Goal: Task Accomplishment & Management: Use online tool/utility

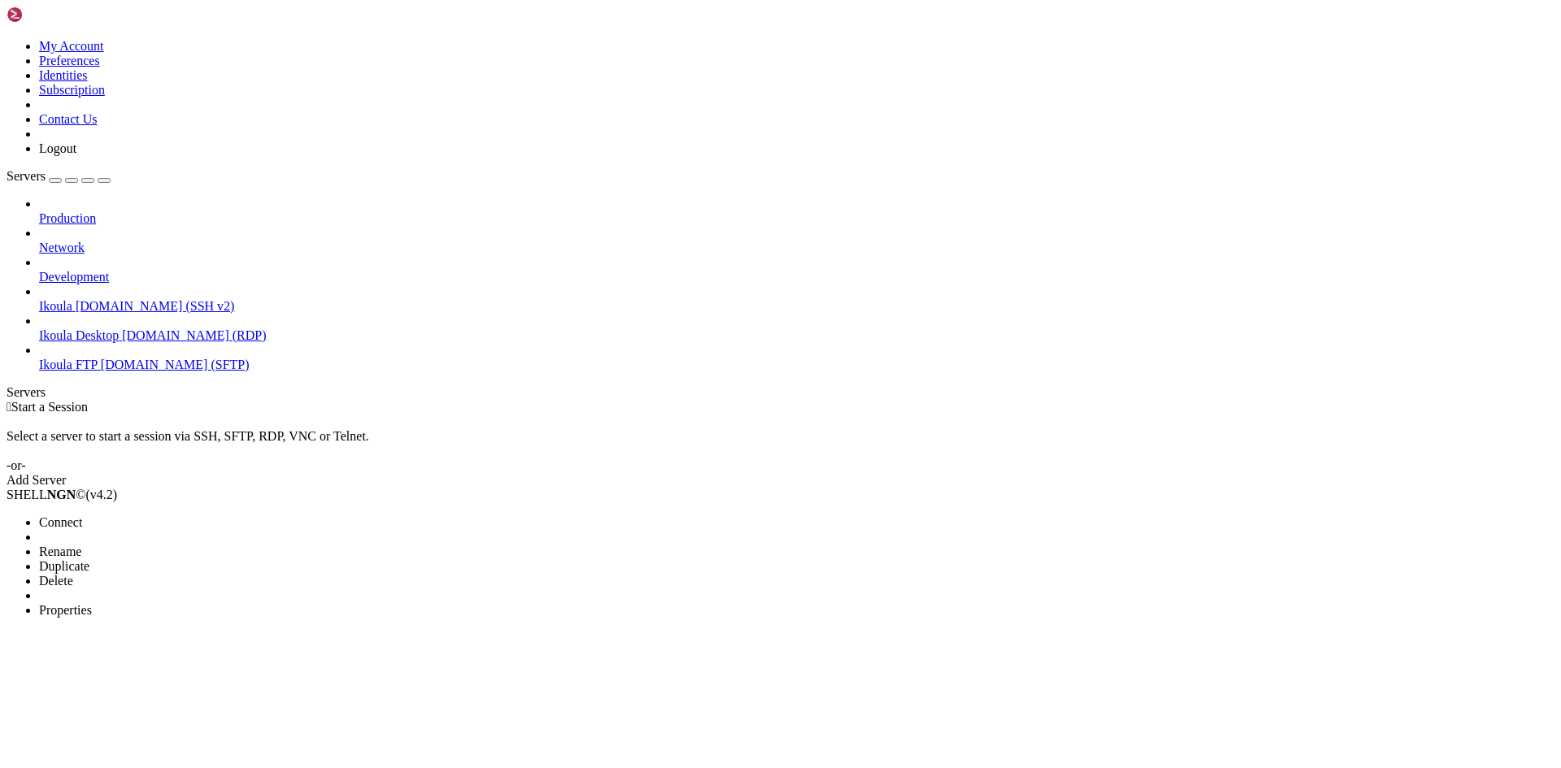
click at [82, 515] on span "Connect" at bounding box center [60, 522] width 43 height 14
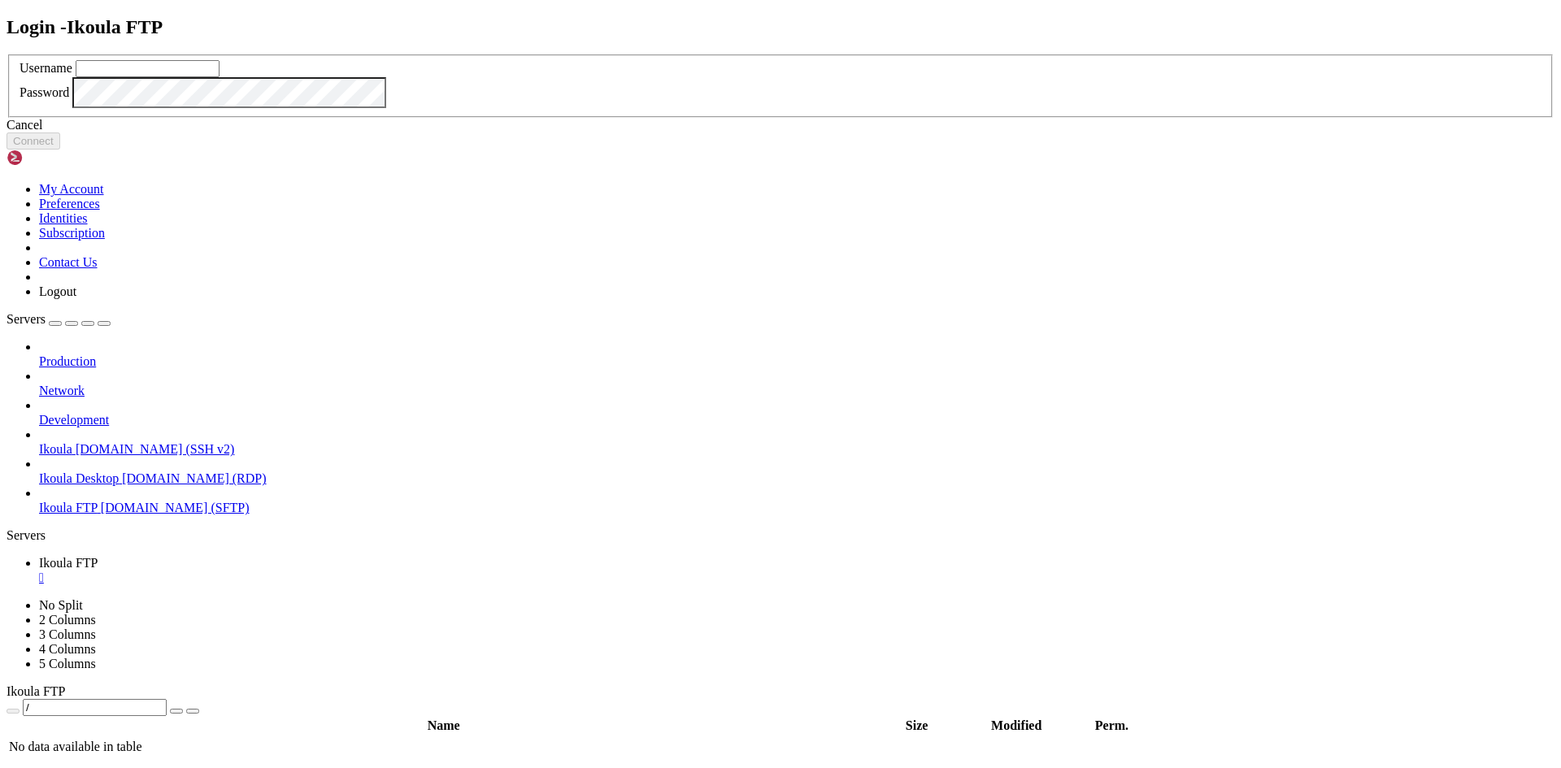
click at [219, 77] on input "text" at bounding box center [148, 68] width 144 height 17
type input "plb"
click button "Connect" at bounding box center [34, 141] width 54 height 17
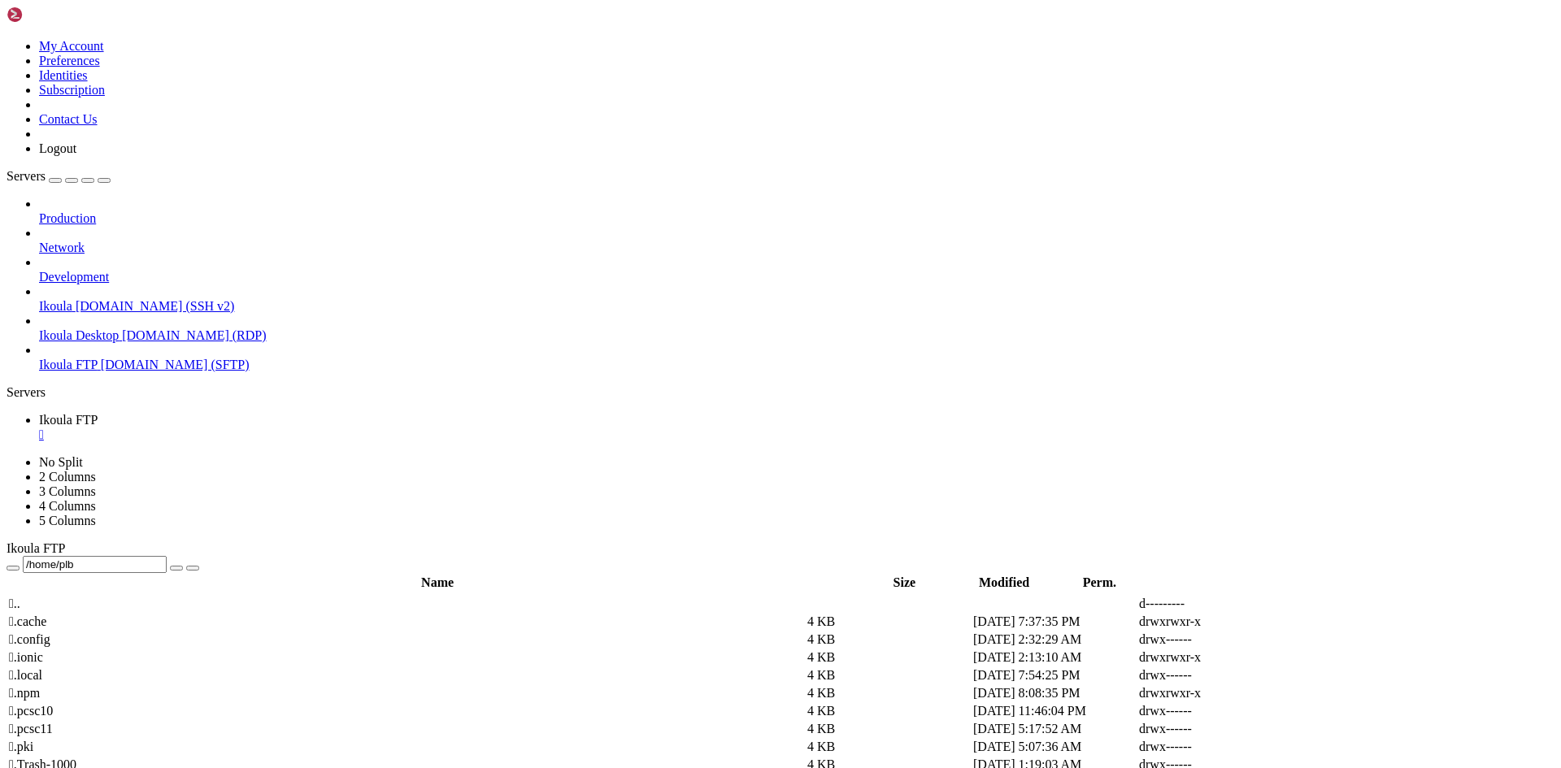
click at [29, 740] on span " src" at bounding box center [19, 747] width 20 height 14
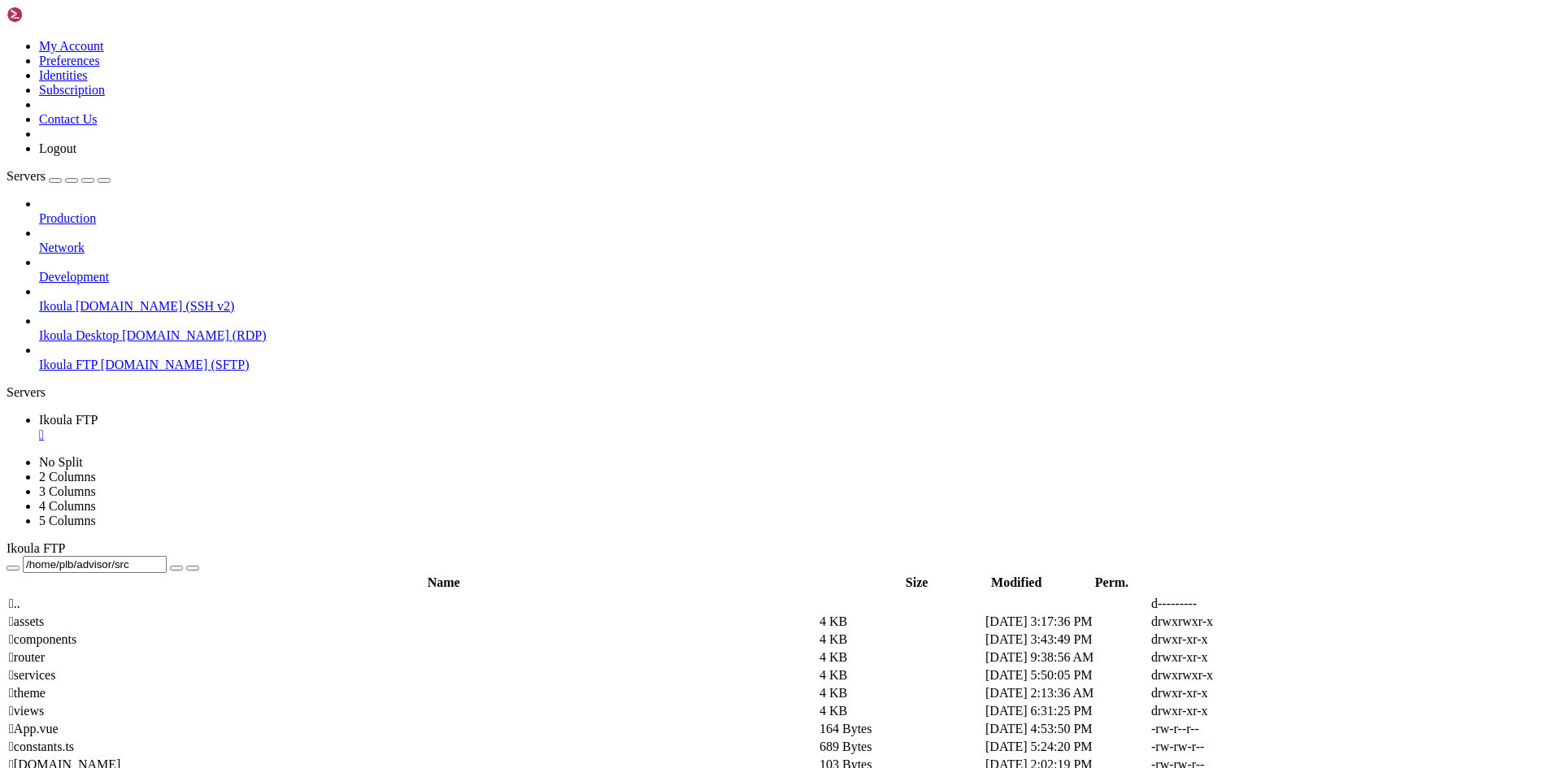
click at [55, 668] on span " services" at bounding box center [32, 675] width 46 height 14
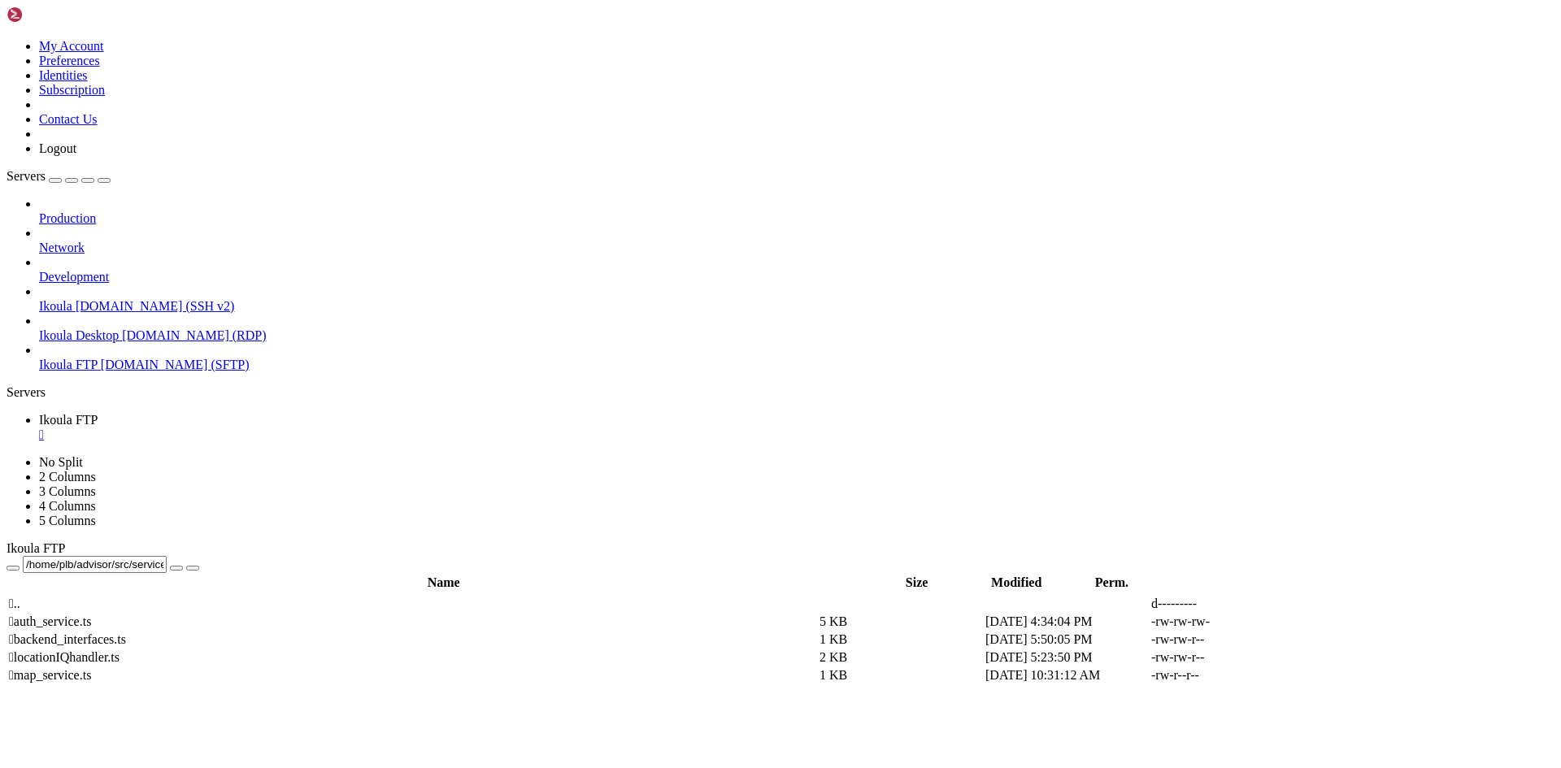
click at [126, 632] on span " backend_interfaces.ts" at bounding box center [67, 639] width 117 height 14
click at [1317, 640] on link at bounding box center [1317, 640] width 0 height 0
click at [20, 597] on span " .." at bounding box center [14, 604] width 11 height 14
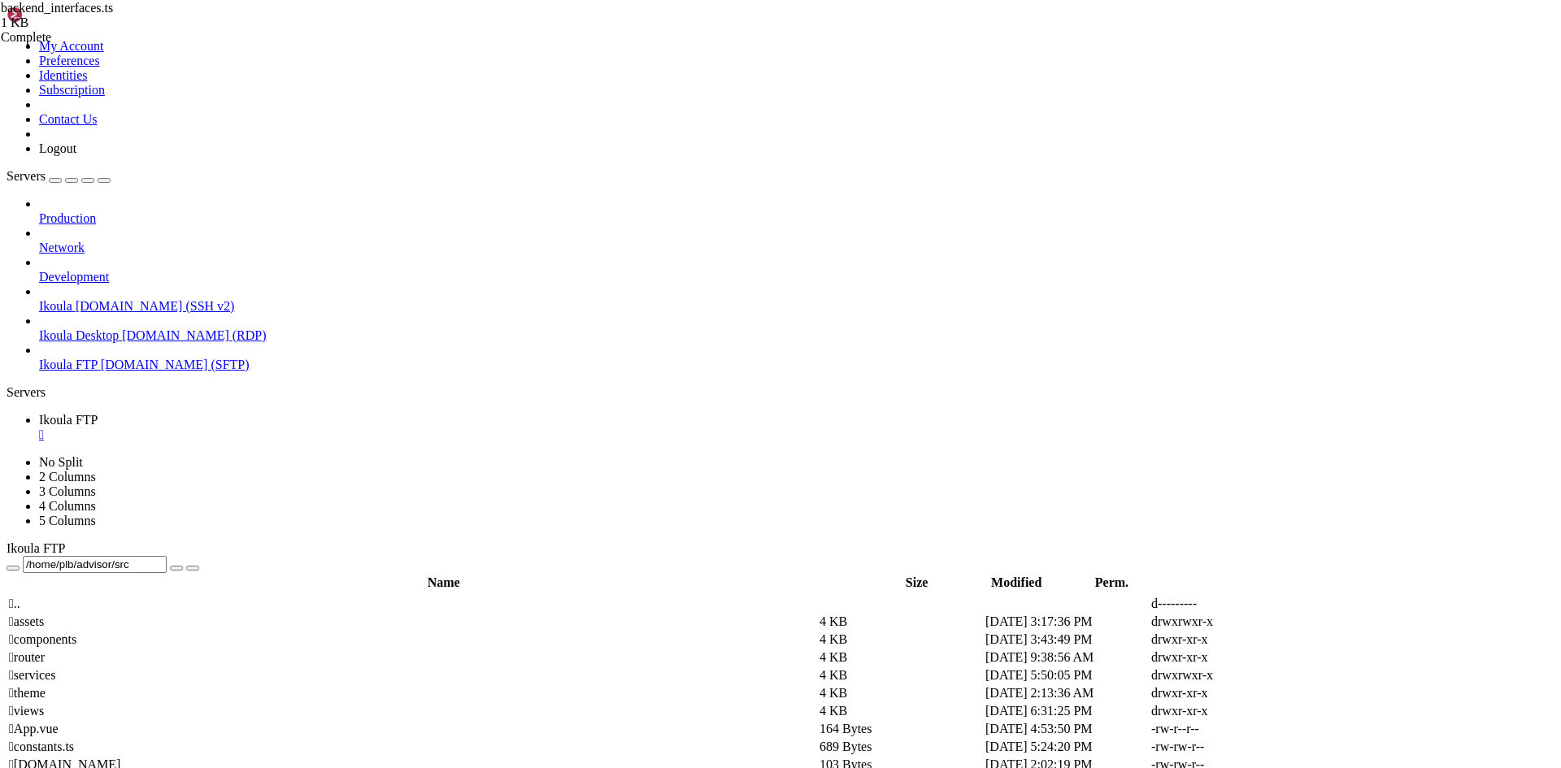
click at [44, 704] on span " views" at bounding box center [26, 711] width 35 height 14
type input "/home/plb/advisor/src/views"
click at [98, 704] on span " RecordPage.vue" at bounding box center [53, 711] width 89 height 14
click at [1317, 711] on icon at bounding box center [1317, 711] width 0 height 0
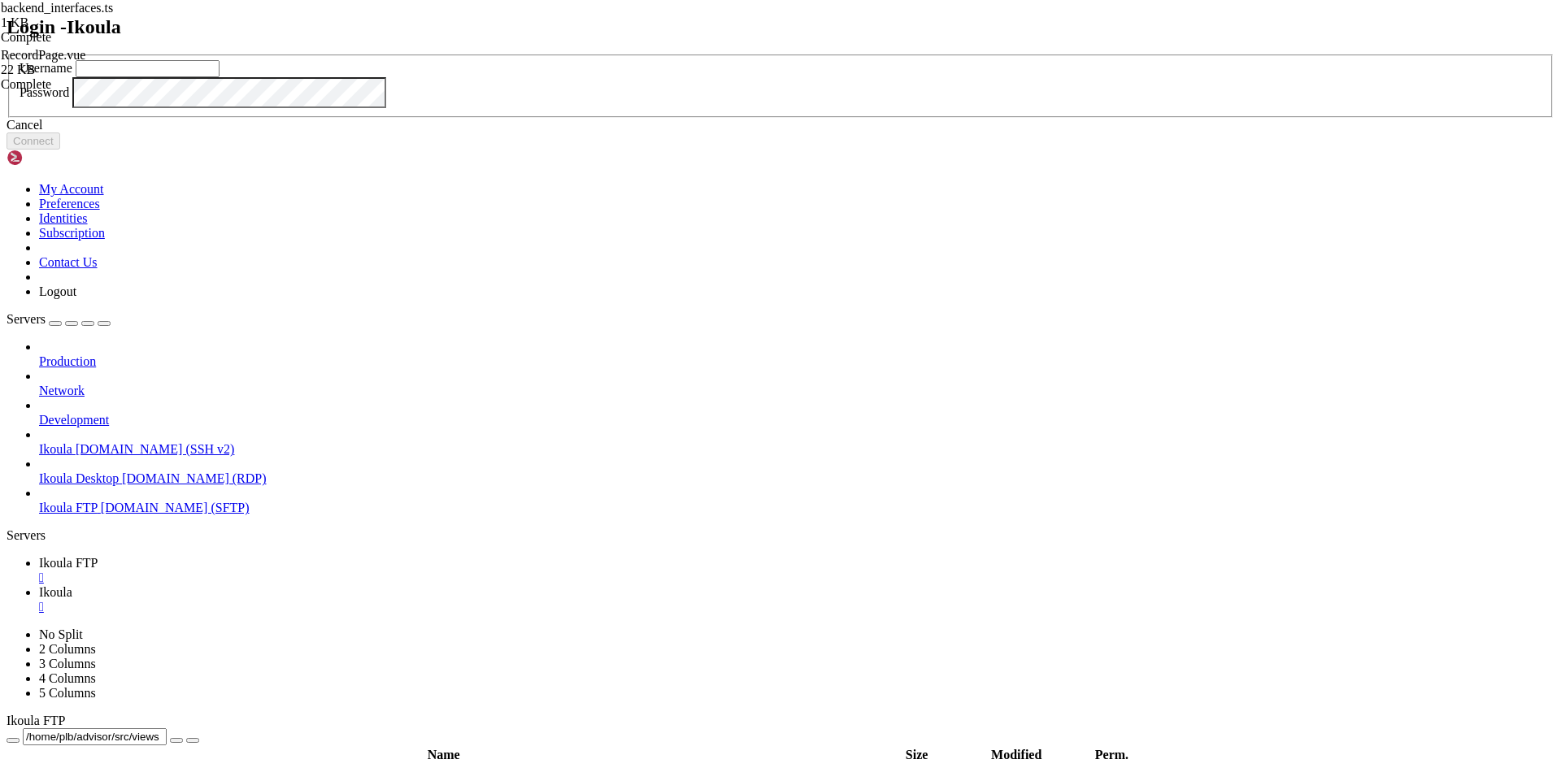
click at [219, 77] on input "text" at bounding box center [148, 68] width 144 height 17
type input "plb"
click button "Connect" at bounding box center [34, 141] width 54 height 17
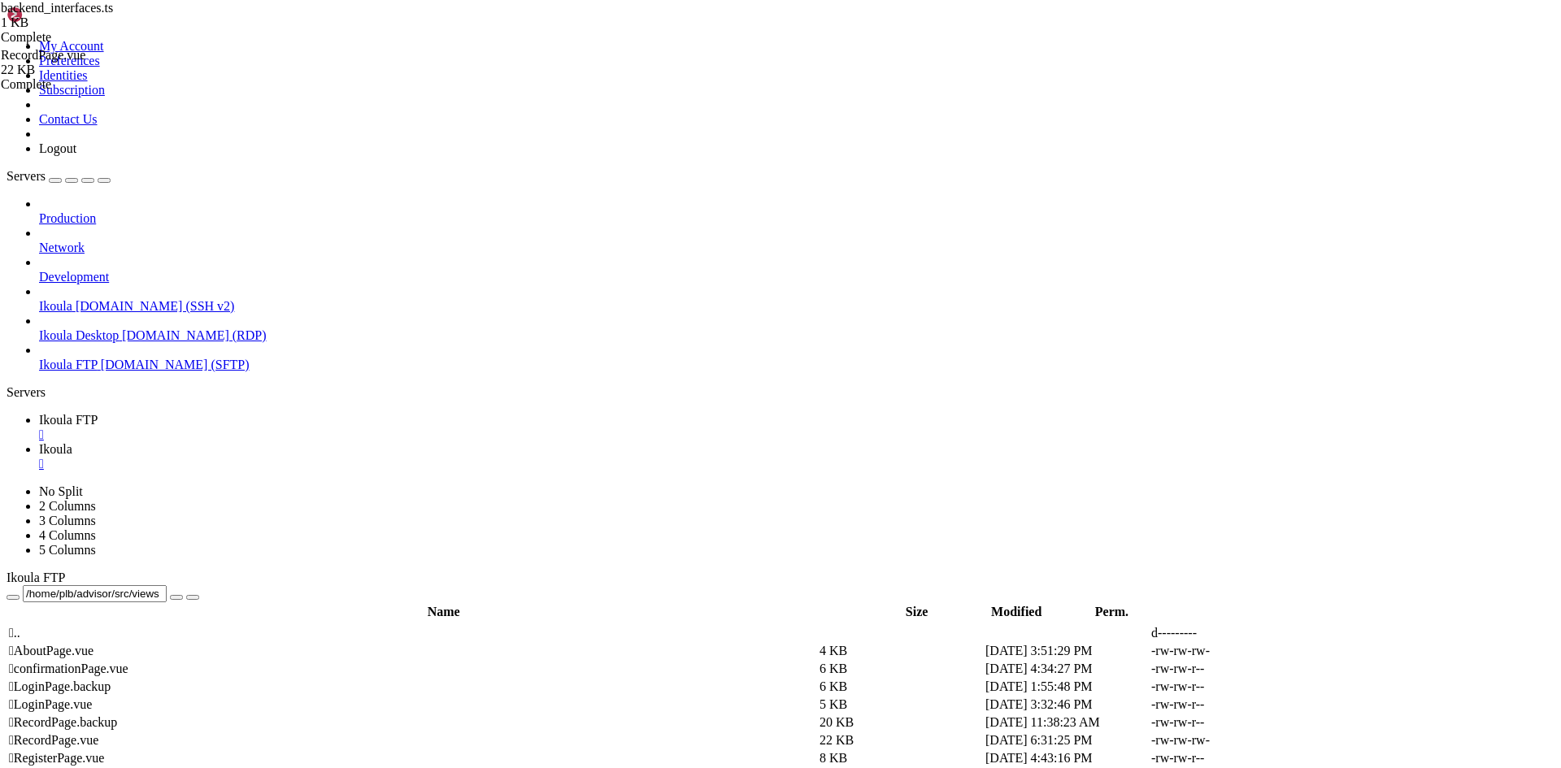
scroll to position [235, 0]
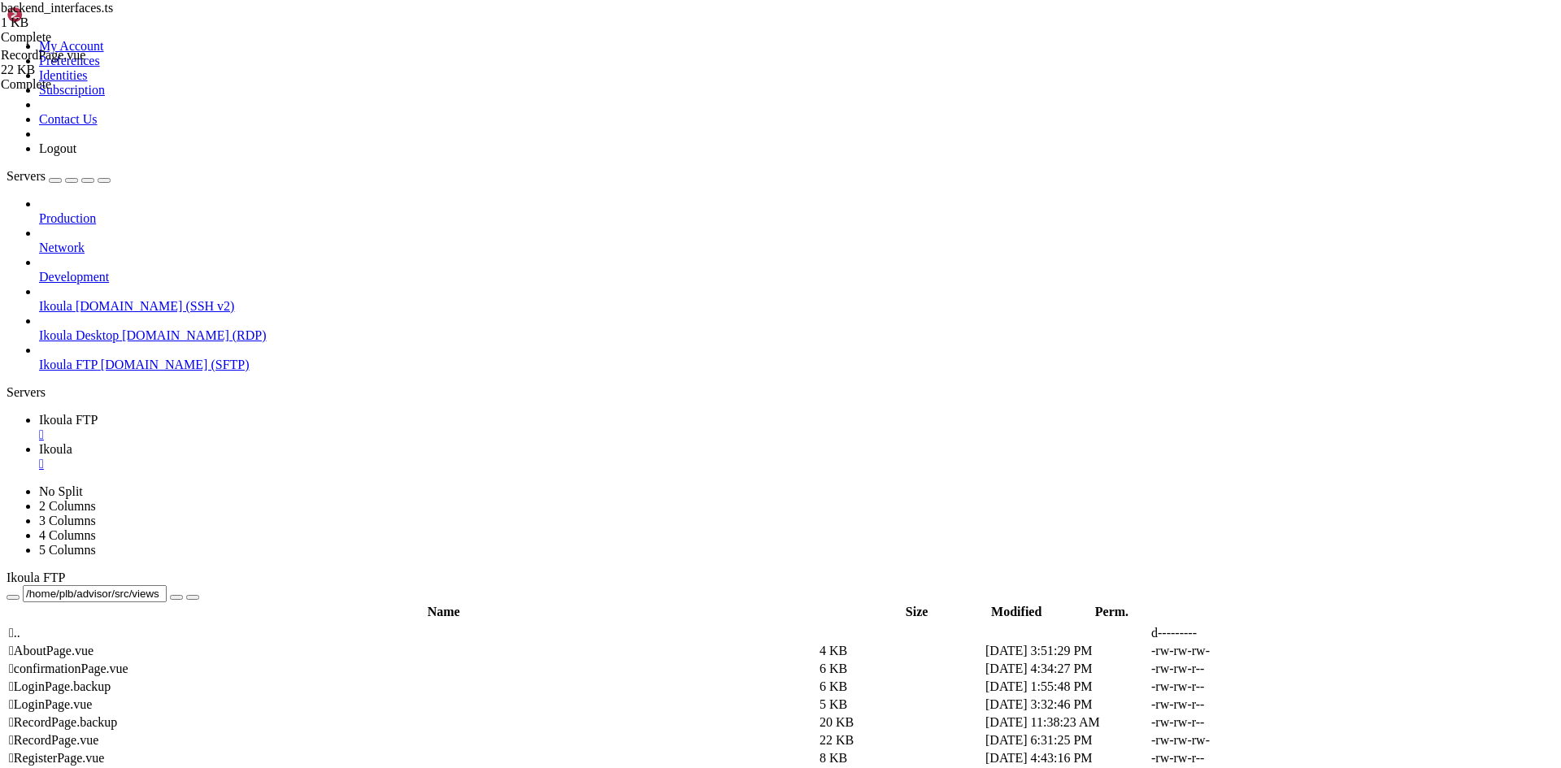
click at [98, 413] on span "Ikoula FTP" at bounding box center [68, 420] width 59 height 14
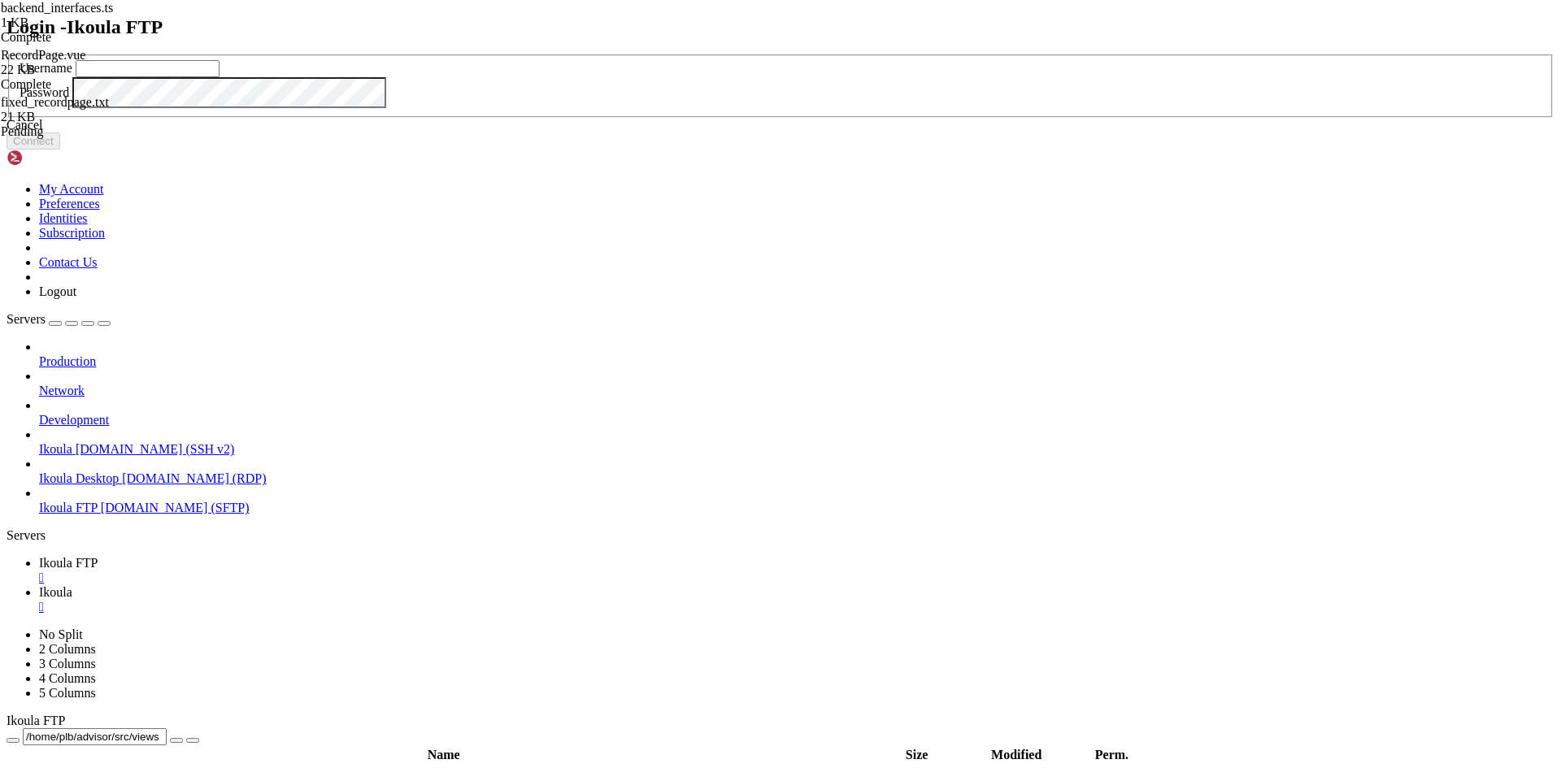
click at [219, 77] on input "text" at bounding box center [148, 68] width 144 height 17
type input "plb"
click button "Connect" at bounding box center [34, 141] width 54 height 17
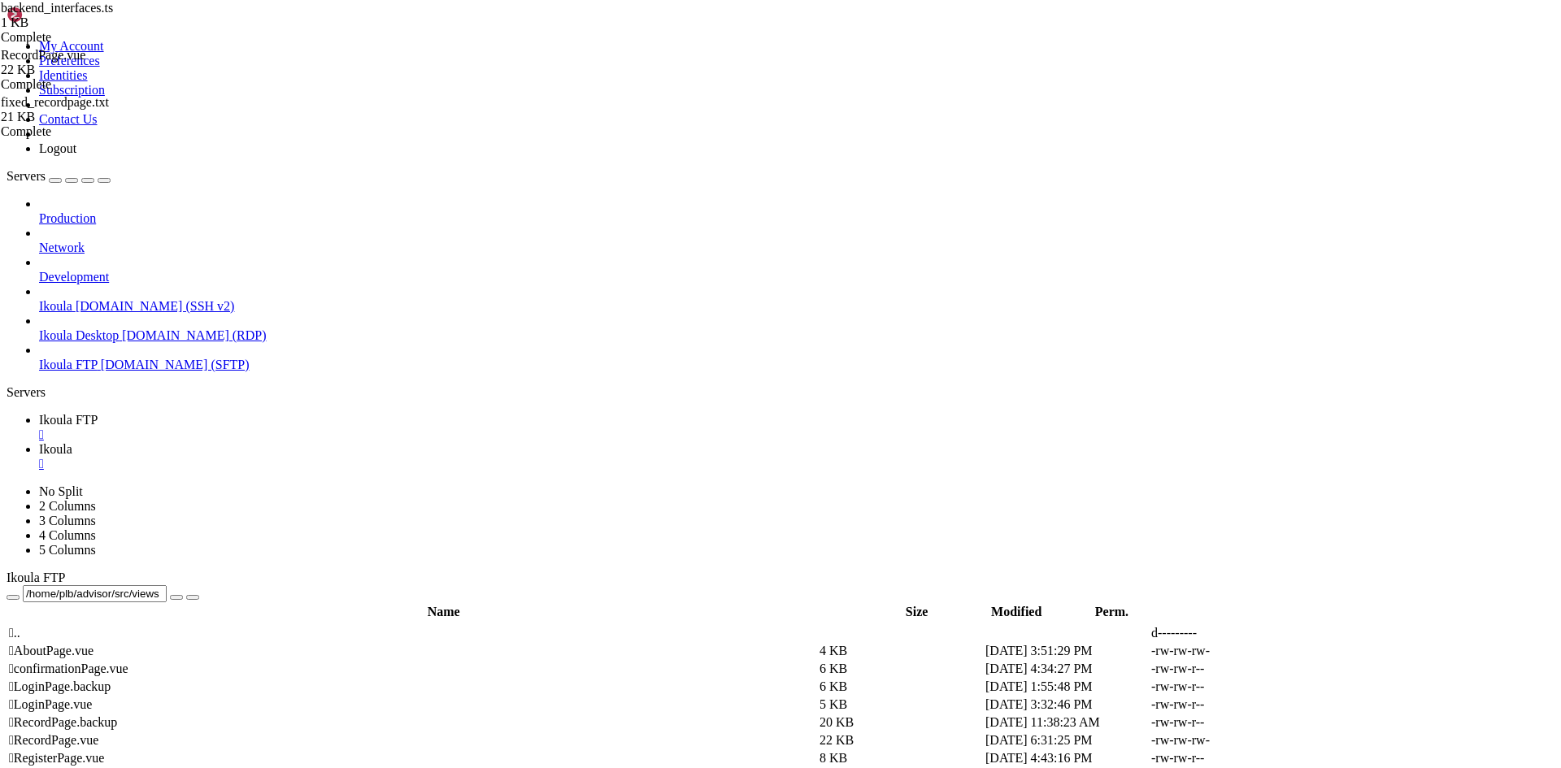
click at [72, 442] on span "Ikoula" at bounding box center [55, 449] width 33 height 14
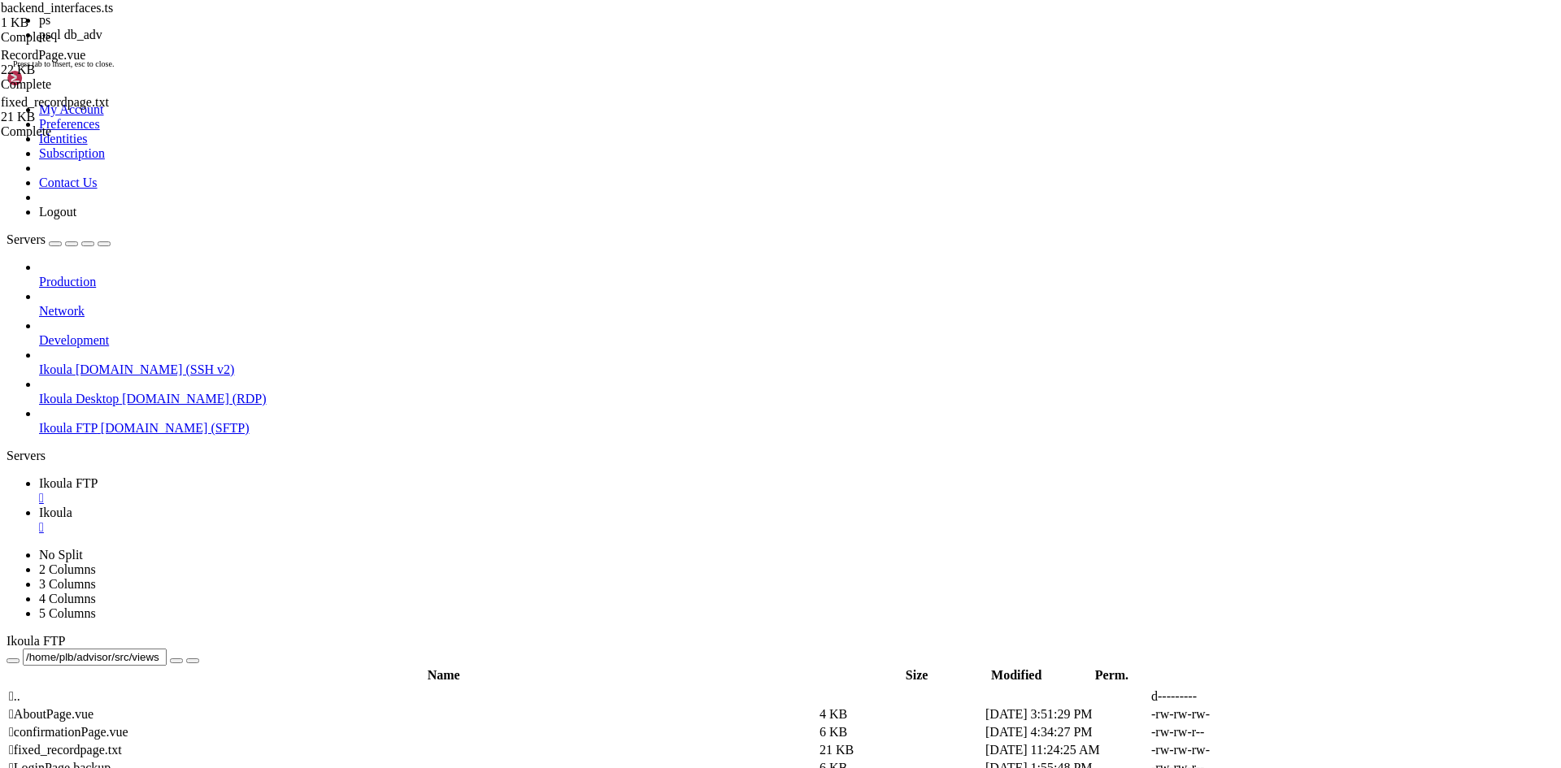
scroll to position [2584, 0]
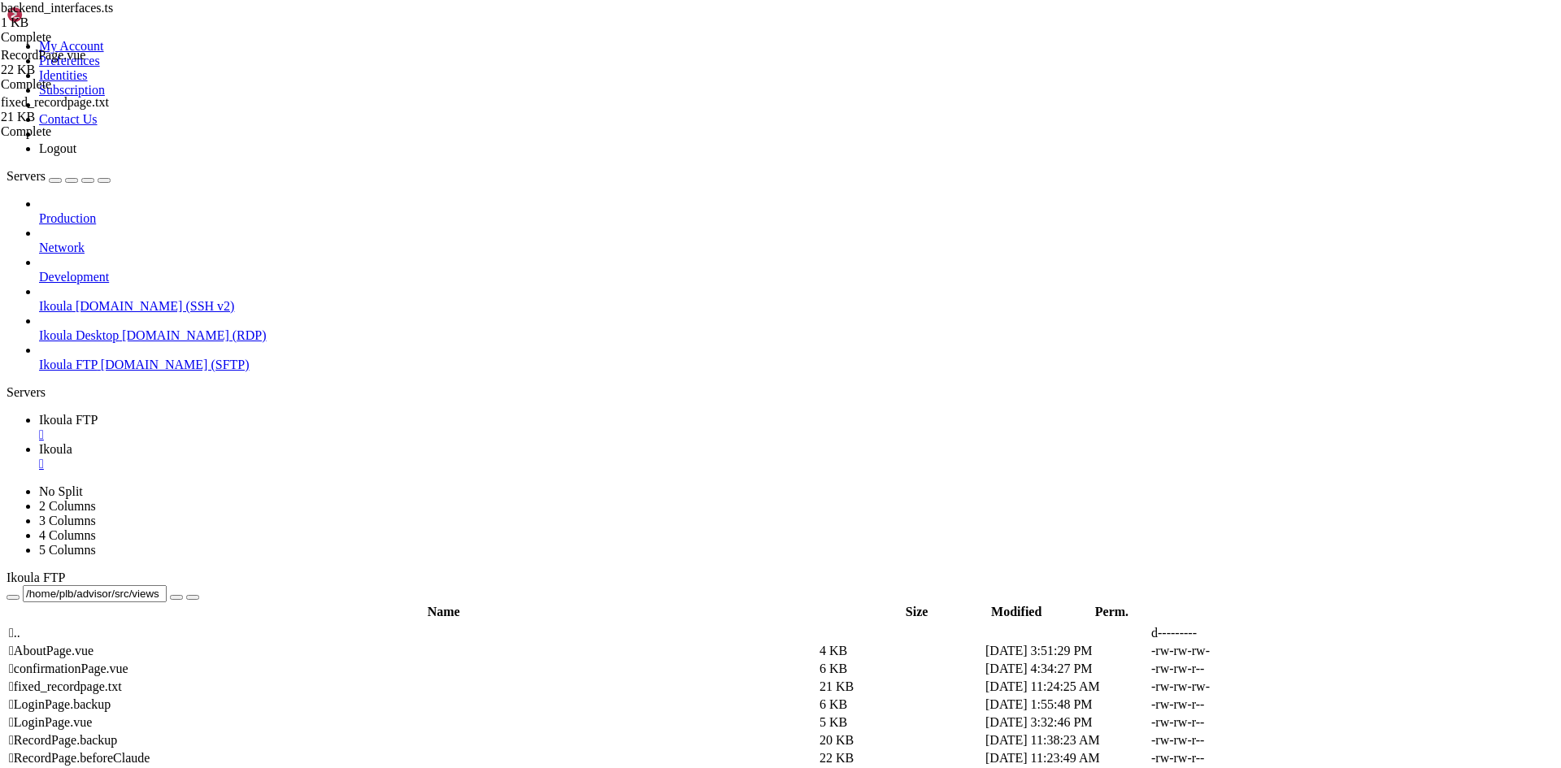
scroll to position [2957, 0]
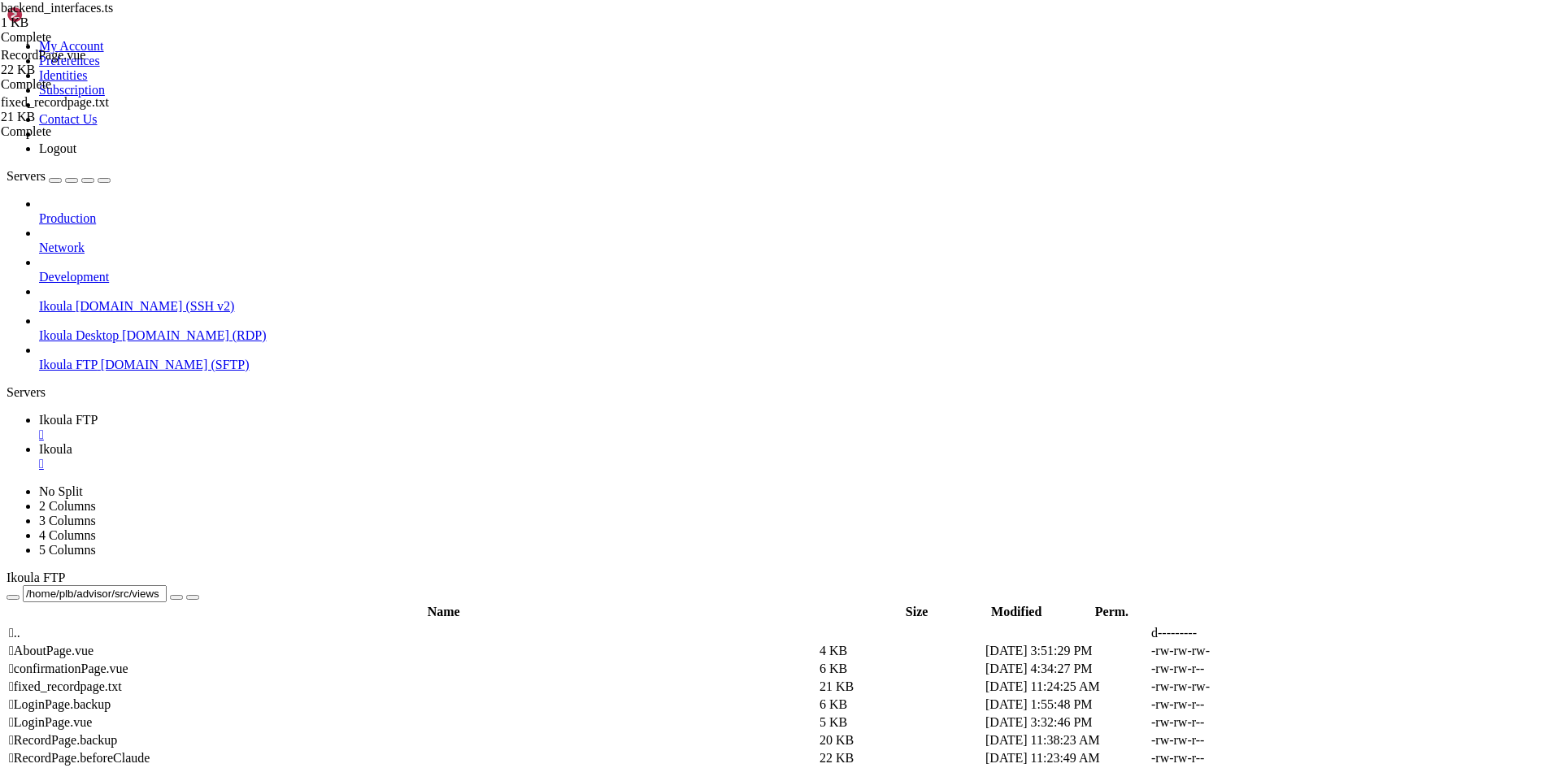
scroll to position [8361, 0]
